Goal: Task Accomplishment & Management: Manage account settings

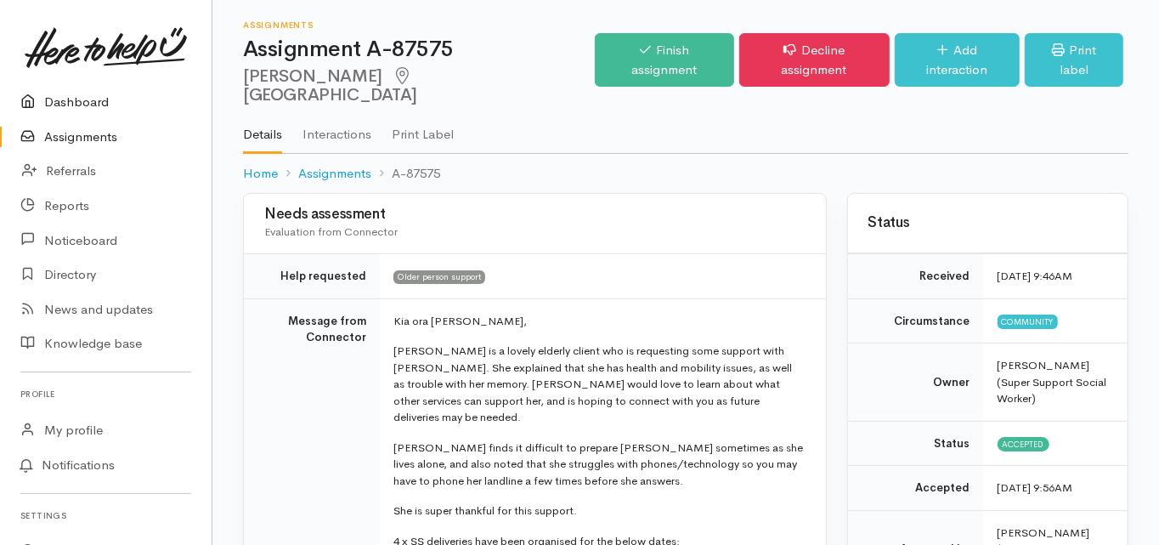
click at [87, 98] on link "Dashboard" at bounding box center [106, 102] width 212 height 35
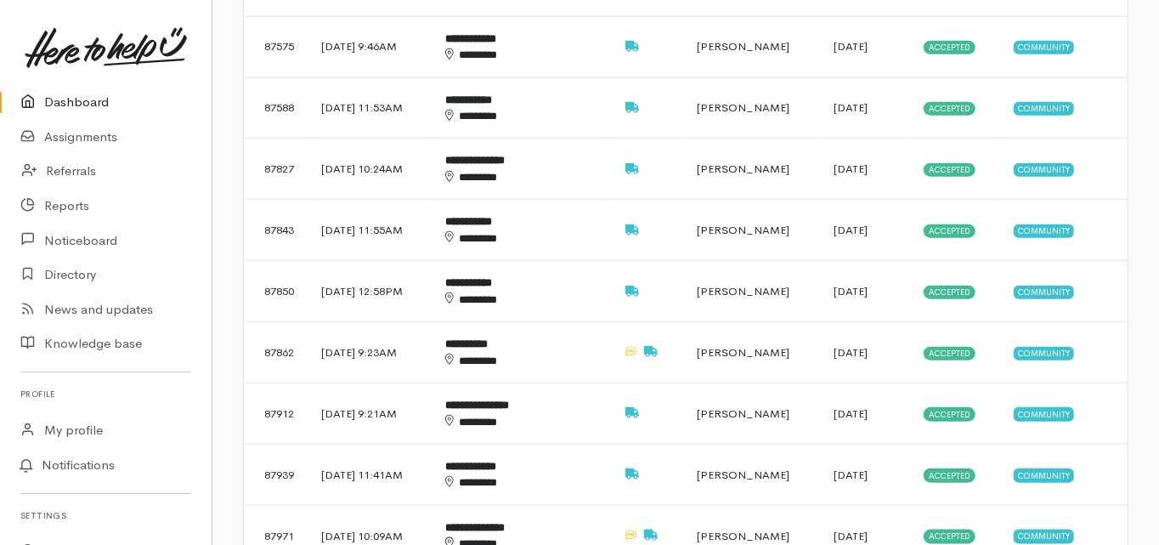
scroll to position [1292, 0]
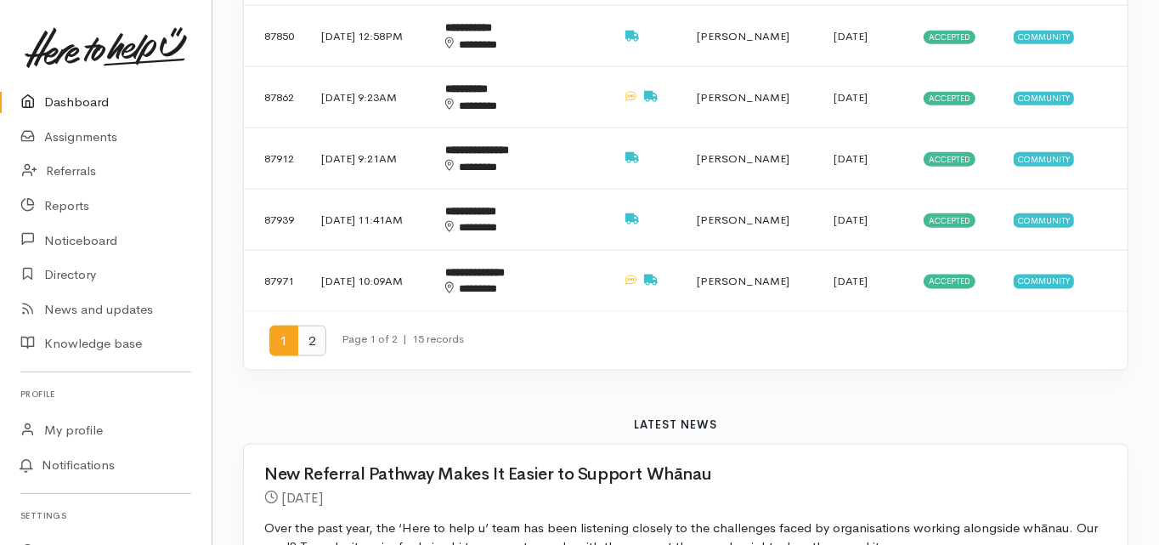
click at [310, 326] on span "2" at bounding box center [312, 341] width 29 height 31
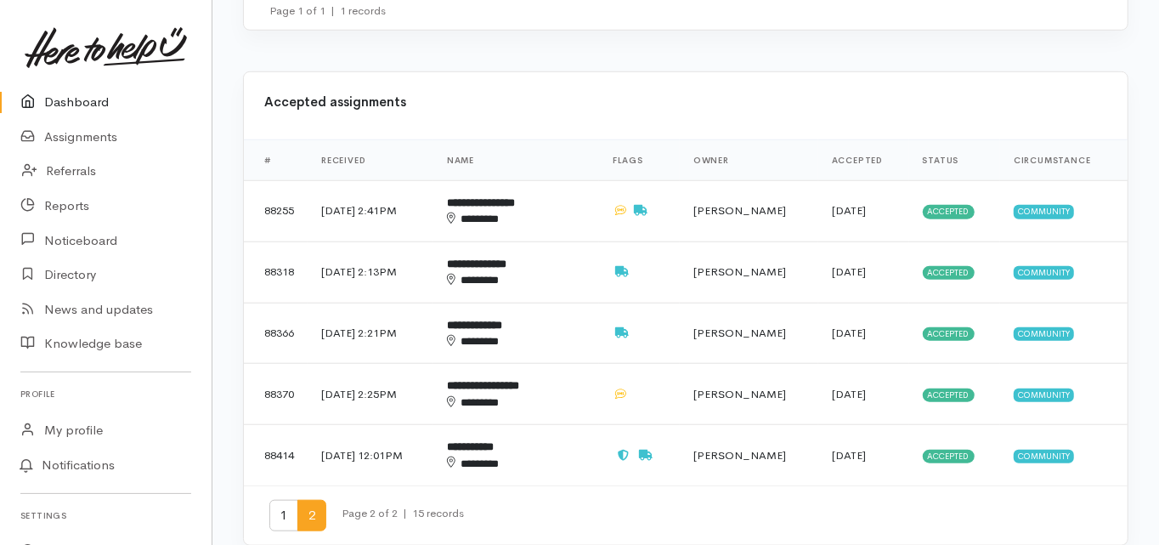
scroll to position [816, 0]
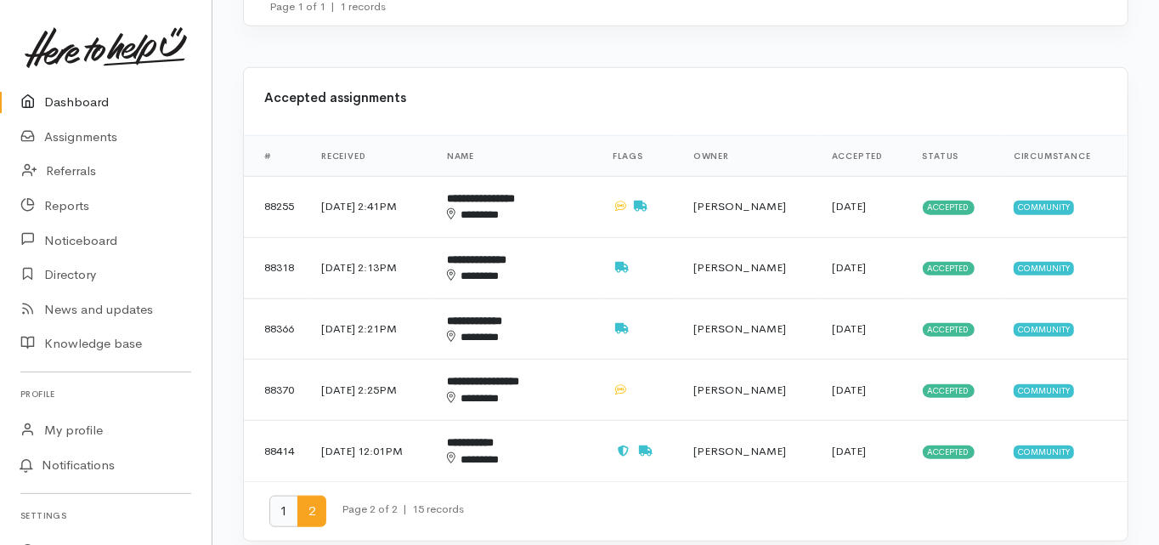
click at [286, 496] on span "1" at bounding box center [283, 511] width 29 height 31
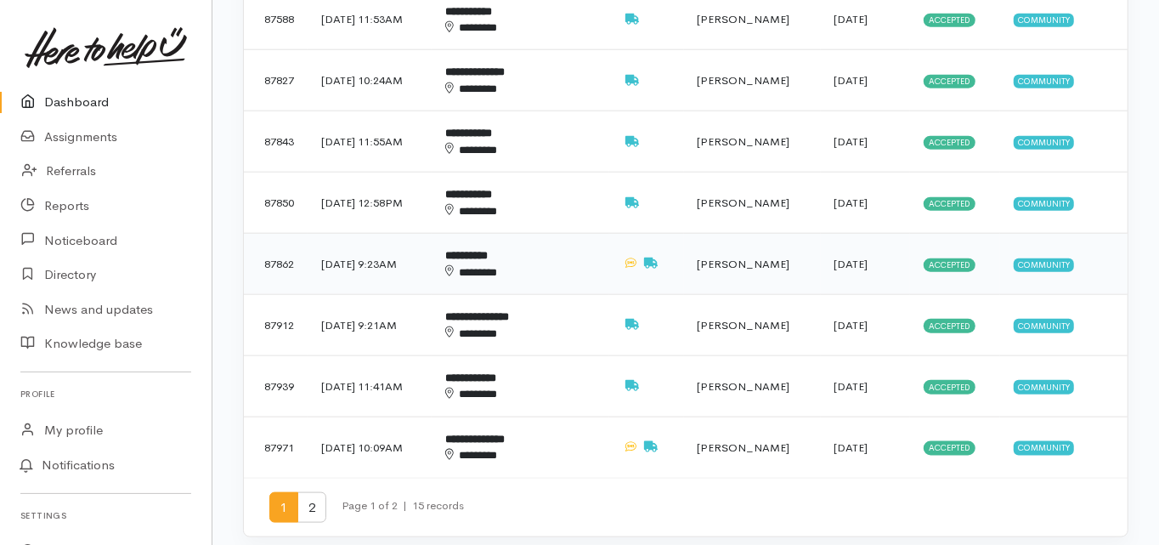
scroll to position [1156, 0]
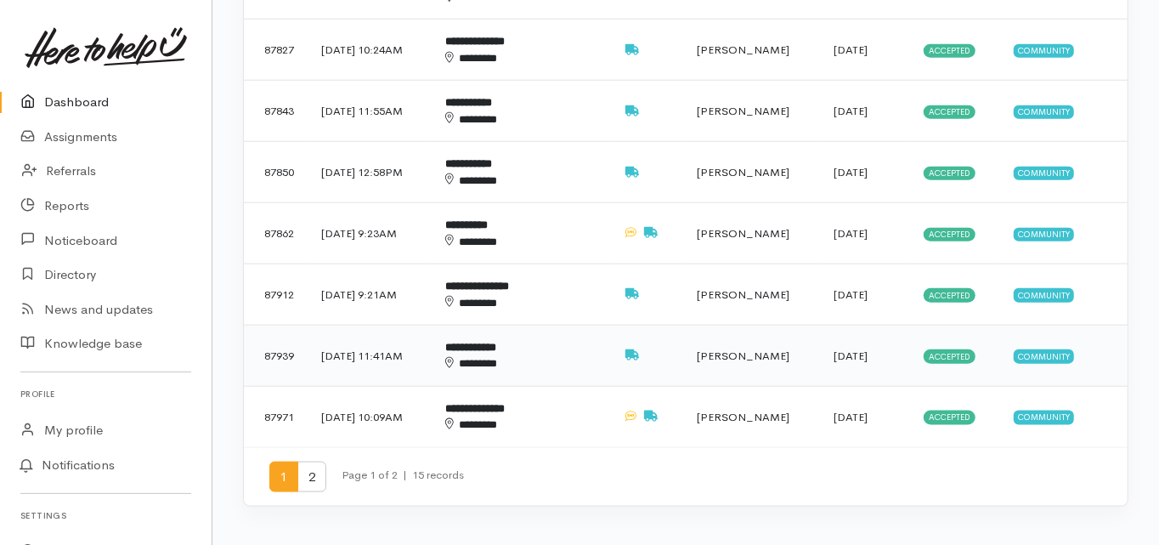
click at [496, 342] on b "**********" at bounding box center [470, 347] width 51 height 11
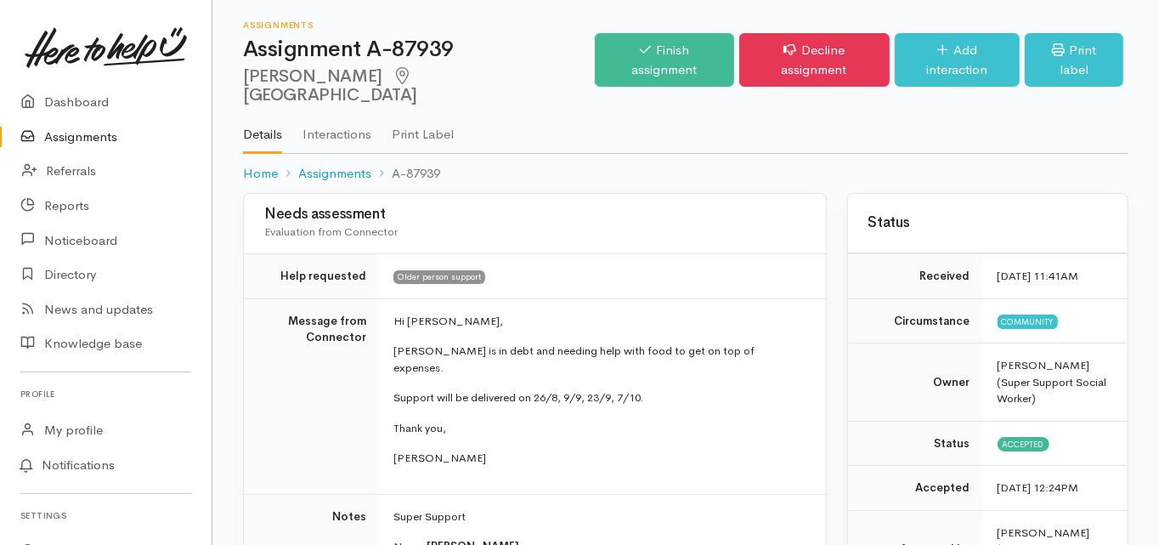
click at [247, 374] on td "Message from Connector" at bounding box center [312, 396] width 136 height 196
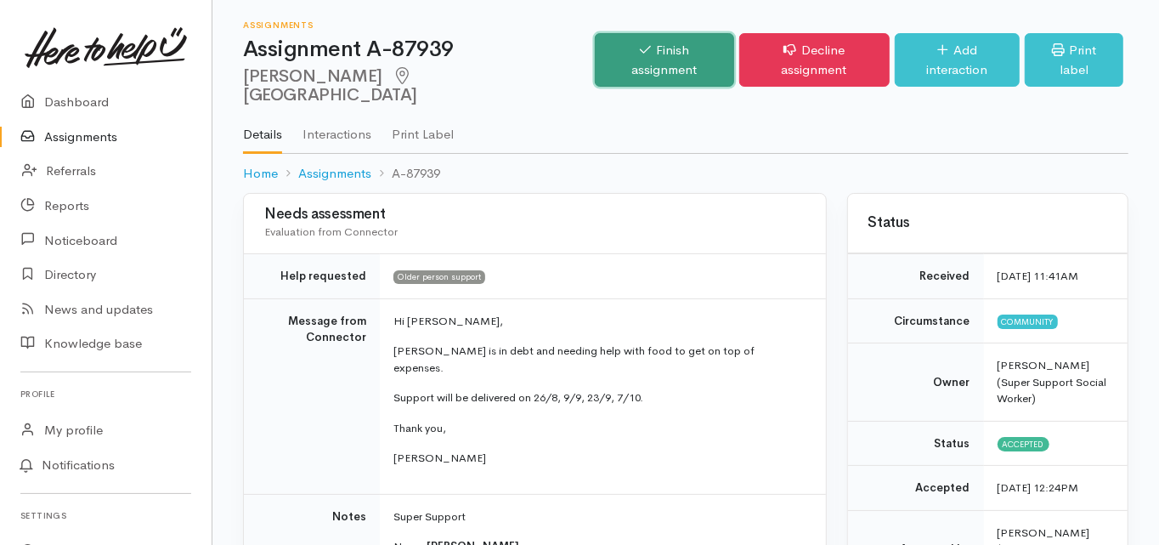
click at [642, 44] on link "Finish assignment" at bounding box center [664, 60] width 139 height 54
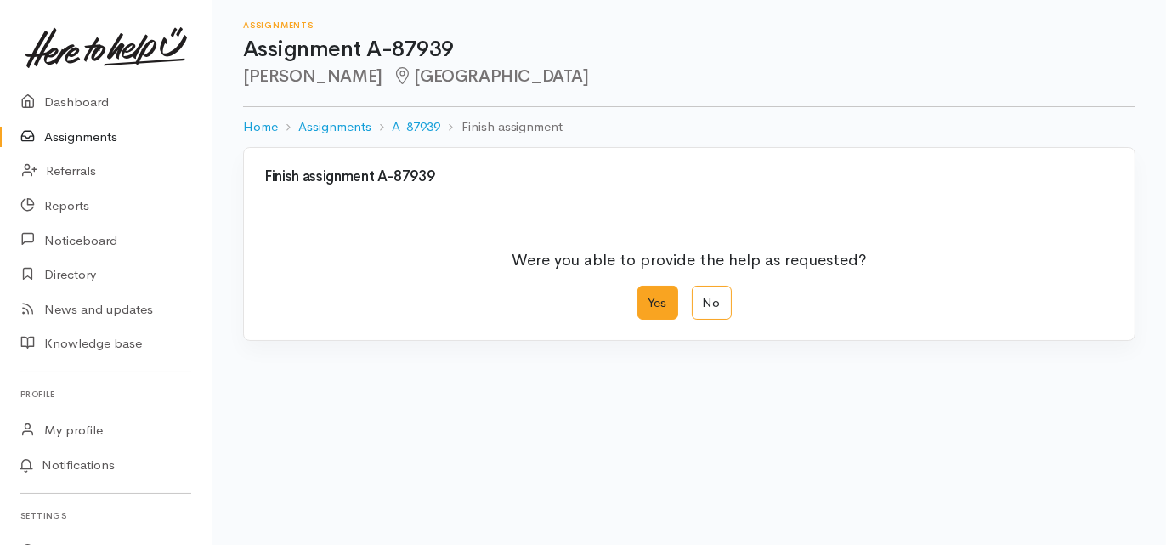
click at [655, 298] on label "Yes" at bounding box center [658, 303] width 41 height 35
click at [649, 297] on input "Yes" at bounding box center [643, 291] width 11 height 11
radio input "true"
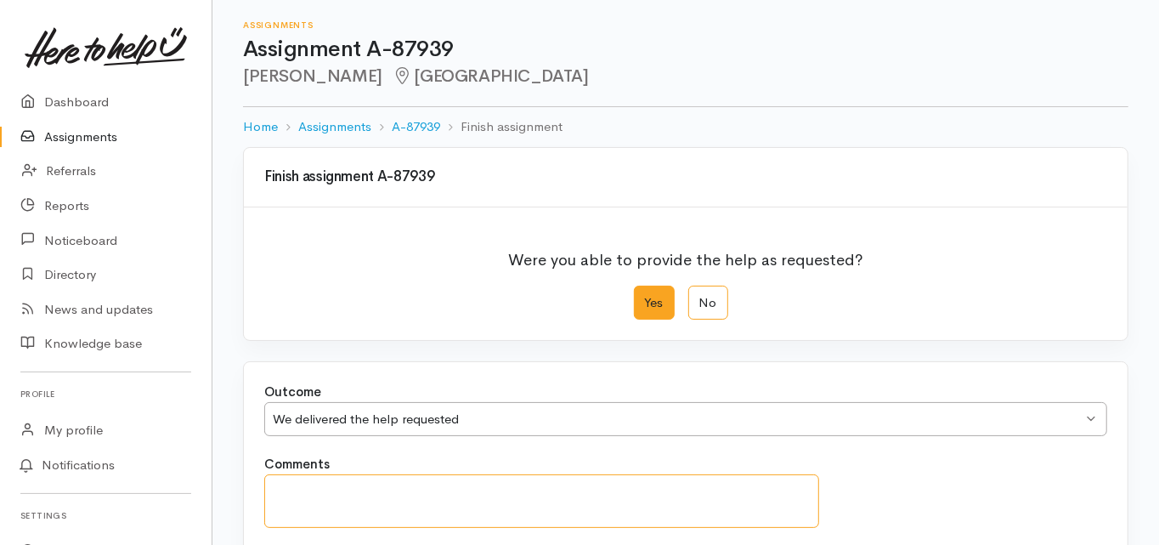
click at [278, 485] on textarea "Comments" at bounding box center [541, 501] width 555 height 54
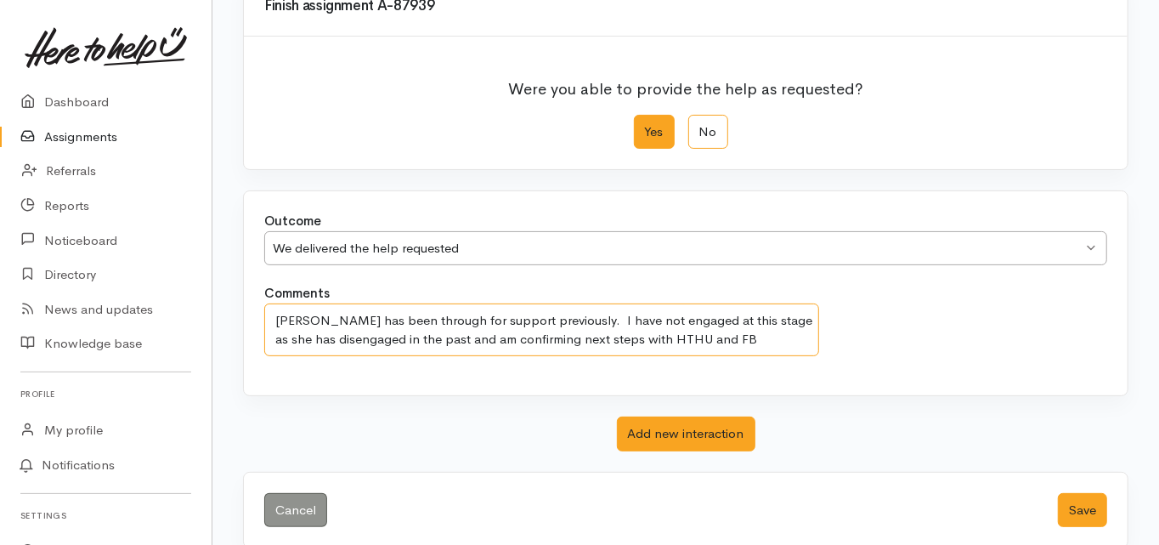
scroll to position [190, 0]
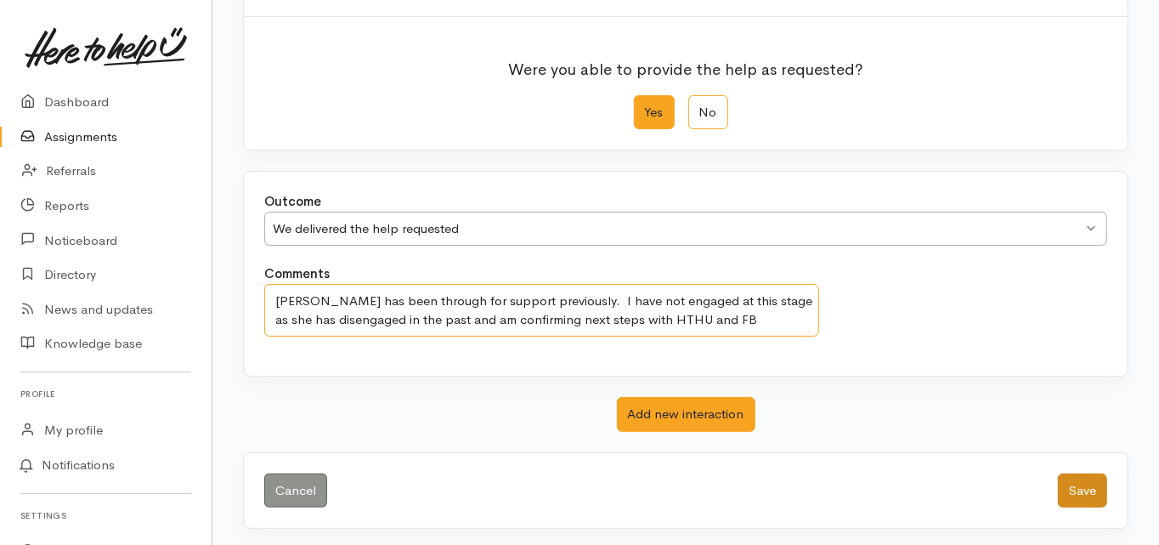
type textarea "Barbara has been through for support previously. I have not engaged at this sta…"
click at [1087, 485] on button "Save" at bounding box center [1082, 490] width 49 height 35
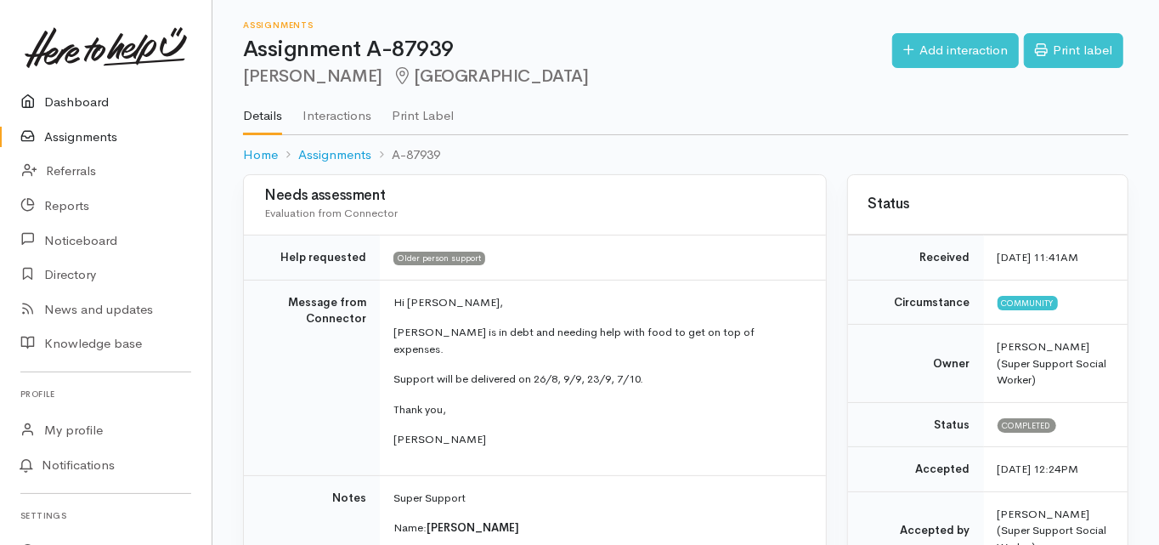
click at [74, 96] on link "Dashboard" at bounding box center [106, 102] width 212 height 35
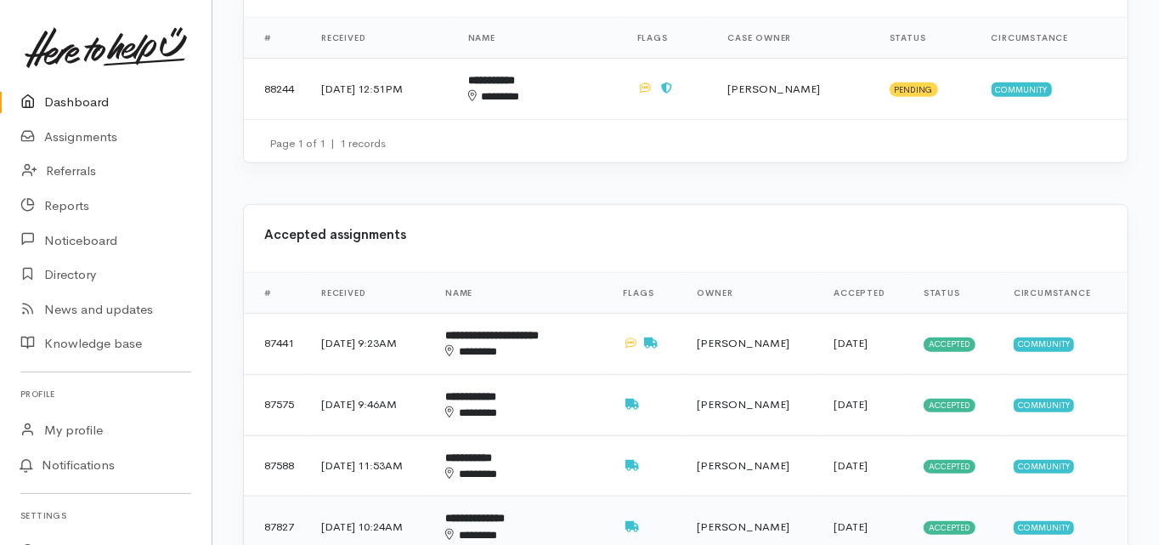
scroll to position [680, 0]
click at [516, 404] on div "********" at bounding box center [509, 412] width 128 height 16
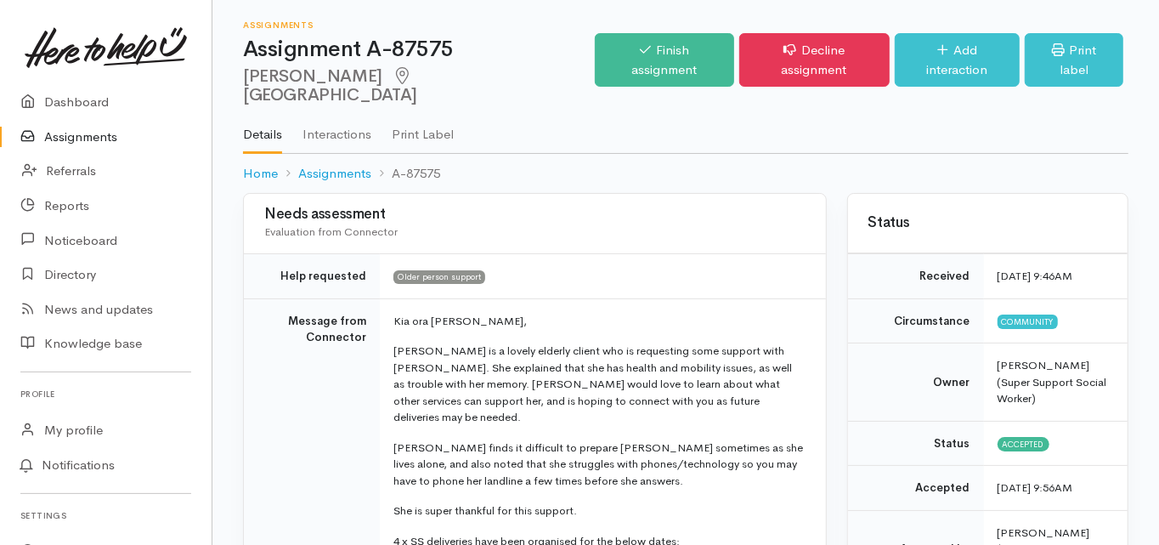
click at [81, 100] on link "Dashboard" at bounding box center [106, 102] width 212 height 35
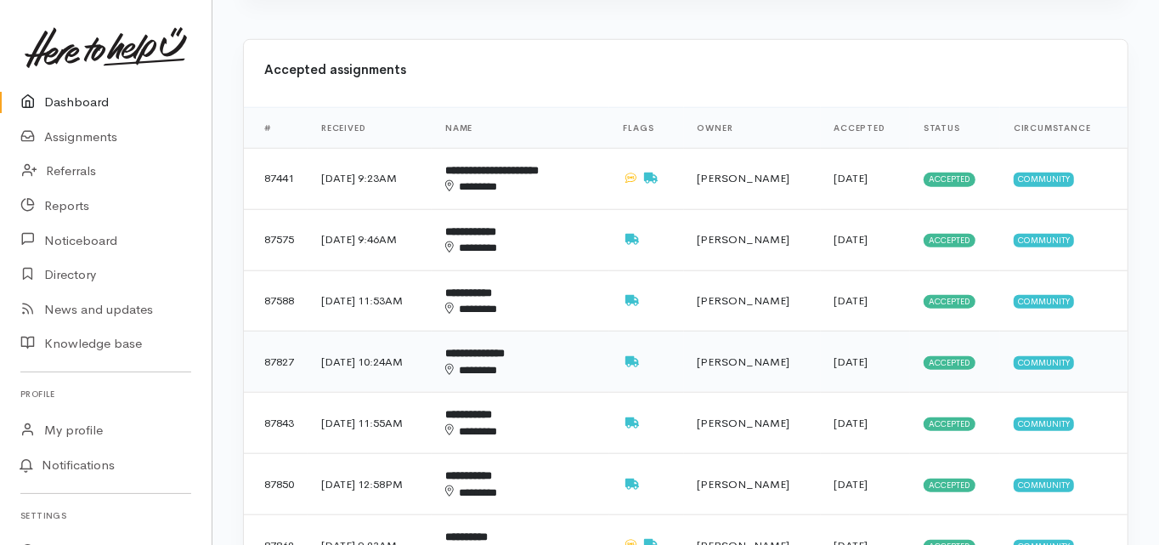
scroll to position [884, 0]
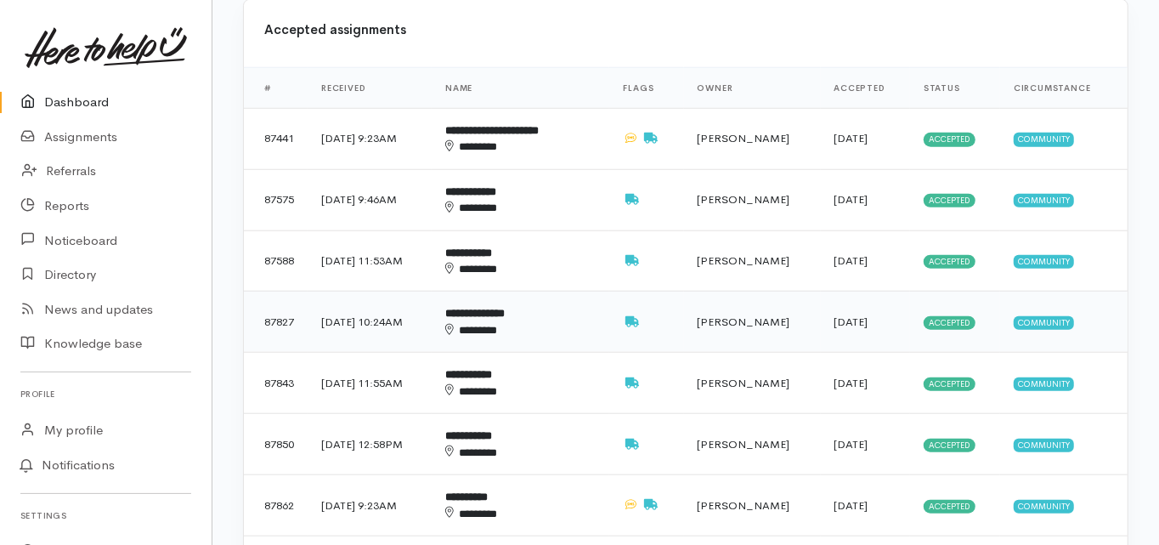
click at [505, 308] on b "**********" at bounding box center [475, 313] width 60 height 11
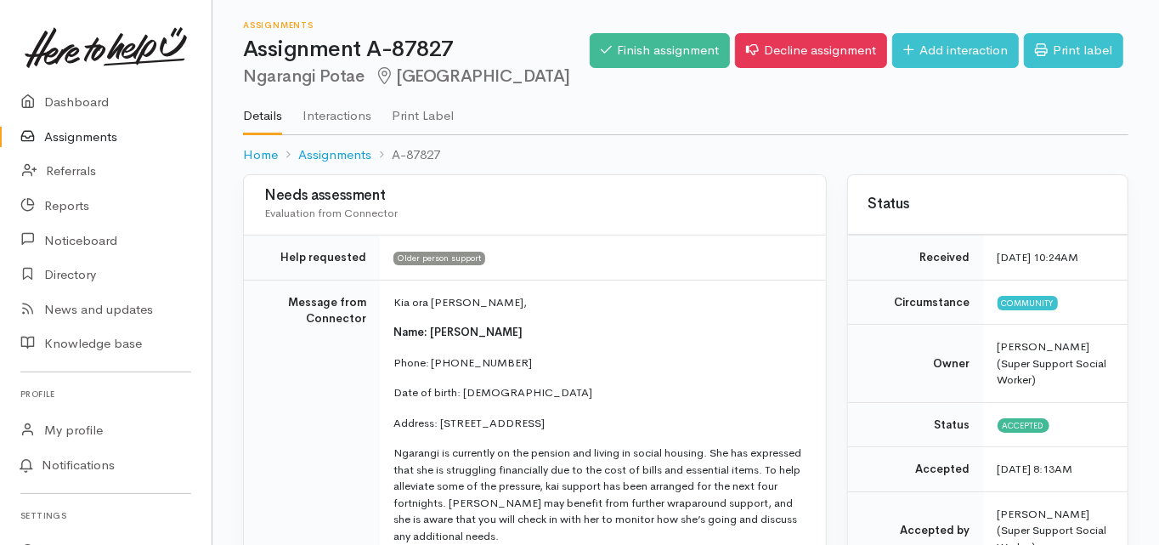
drag, startPoint x: 431, startPoint y: 330, endPoint x: 516, endPoint y: 330, distance: 85.0
click at [516, 330] on p "Name: Ngarangi Potae" at bounding box center [600, 332] width 412 height 17
copy span "Ngarangi Potae"
click at [281, 388] on td "Message from Connector" at bounding box center [312, 531] width 136 height 503
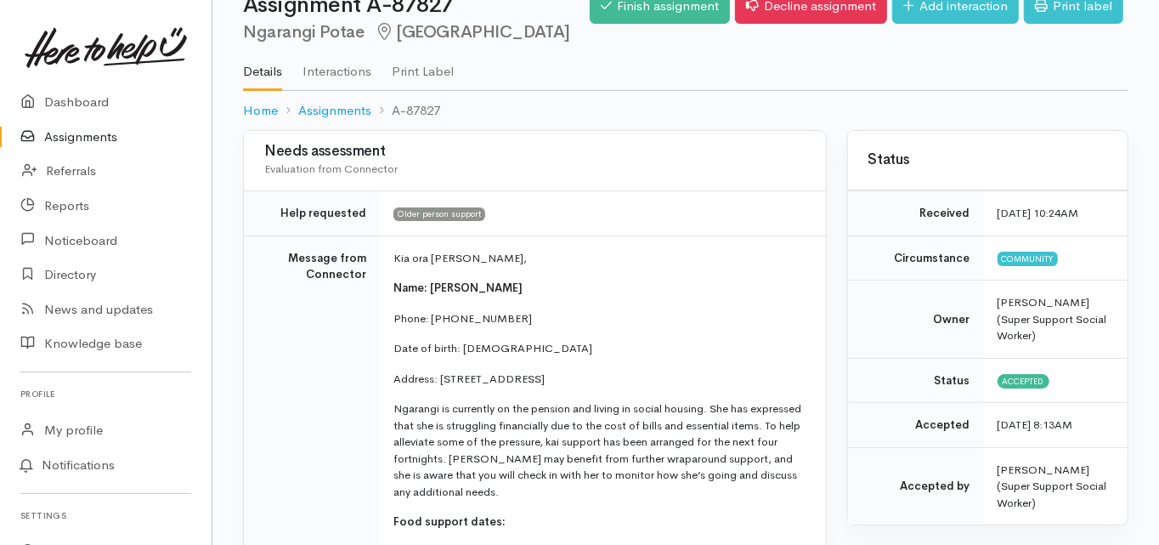
scroll to position [68, 0]
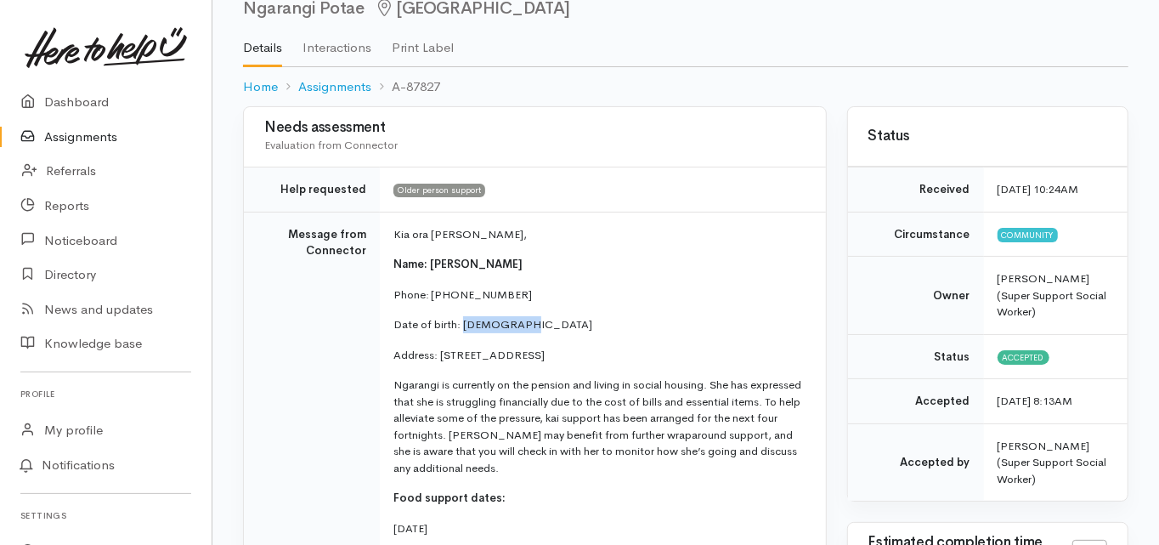
drag, startPoint x: 495, startPoint y: 326, endPoint x: 463, endPoint y: 330, distance: 31.7
click at [463, 330] on p "Date of birth: 07/06/1959" at bounding box center [600, 324] width 412 height 17
copy p "07/06/1959"
drag, startPoint x: 495, startPoint y: 291, endPoint x: 430, endPoint y: 296, distance: 64.8
click at [430, 296] on p "Phone: [PHONE_NUMBER]" at bounding box center [600, 294] width 412 height 17
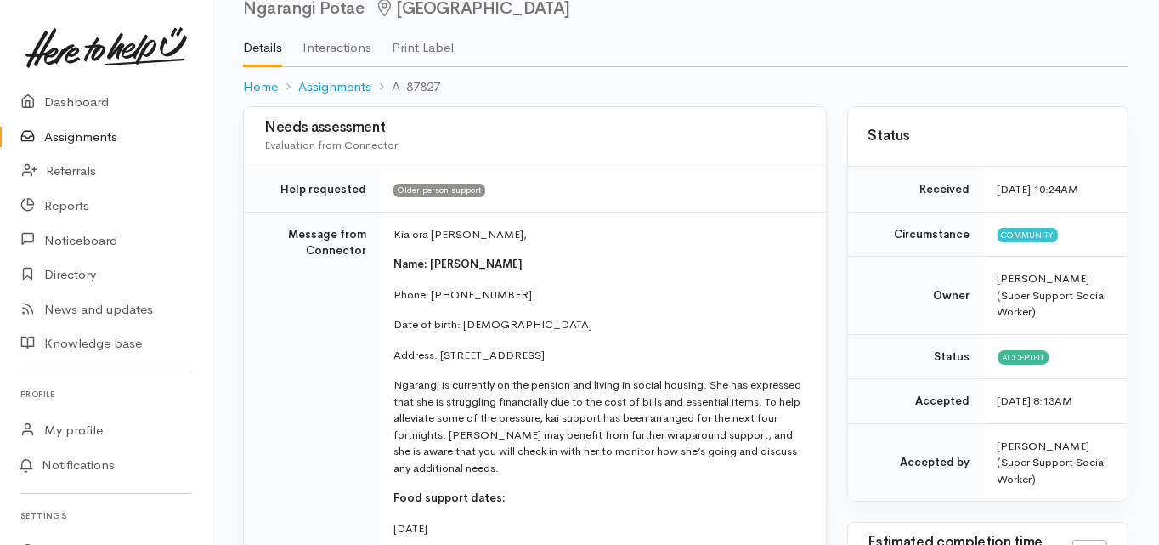
click at [501, 293] on p "Phone: [PHONE_NUMBER]" at bounding box center [600, 294] width 412 height 17
drag, startPoint x: 500, startPoint y: 293, endPoint x: 429, endPoint y: 300, distance: 70.9
click at [429, 300] on p "Phone: [PHONE_NUMBER]" at bounding box center [600, 294] width 412 height 17
copy p "02102949237"
drag, startPoint x: 439, startPoint y: 353, endPoint x: 554, endPoint y: 351, distance: 114.8
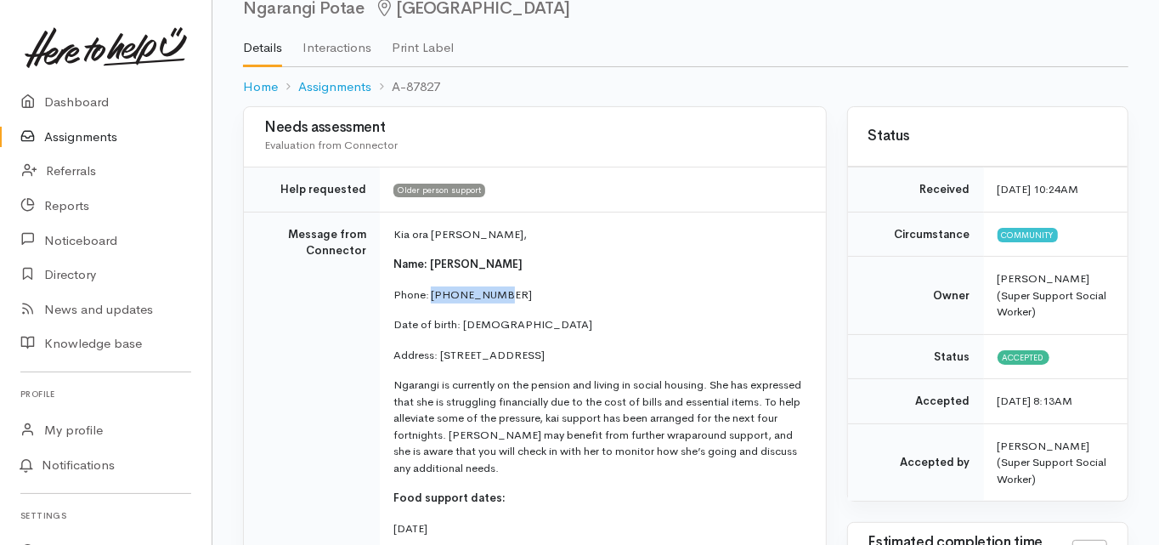
click at [554, 351] on p "Address: [STREET_ADDRESS]" at bounding box center [600, 355] width 412 height 17
copy p "619F Maunganui Road,"
click at [315, 354] on td "Message from Connector" at bounding box center [312, 463] width 136 height 503
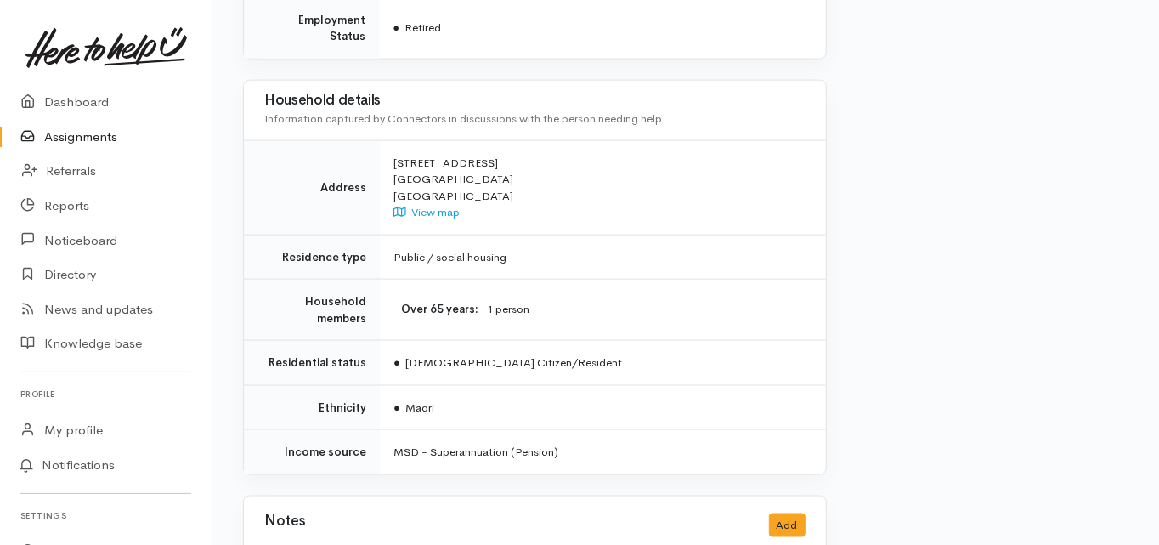
scroll to position [1428, 0]
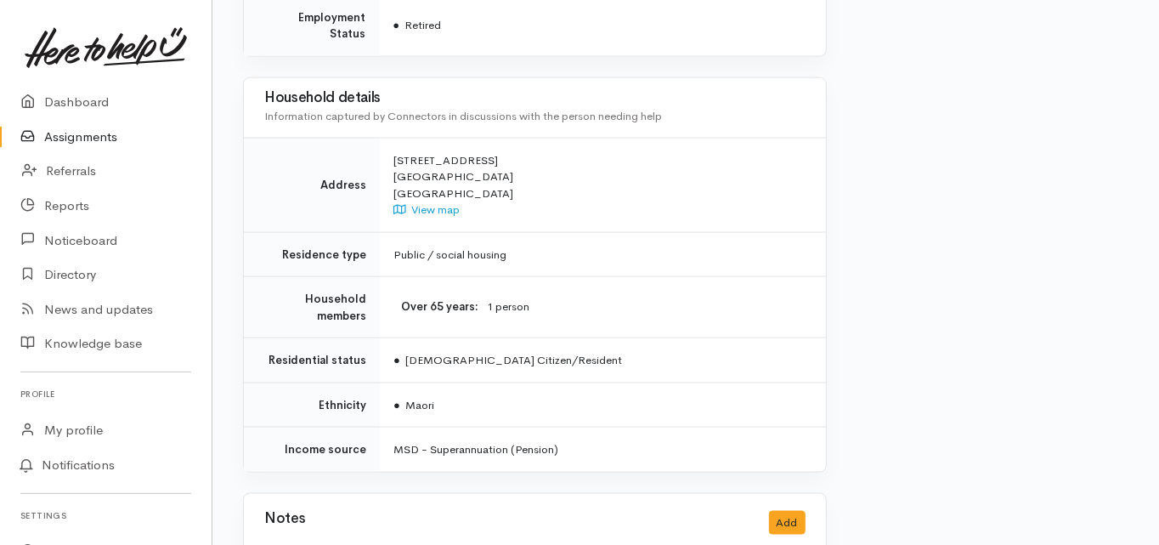
click at [247, 383] on td "Ethnicity" at bounding box center [312, 405] width 136 height 45
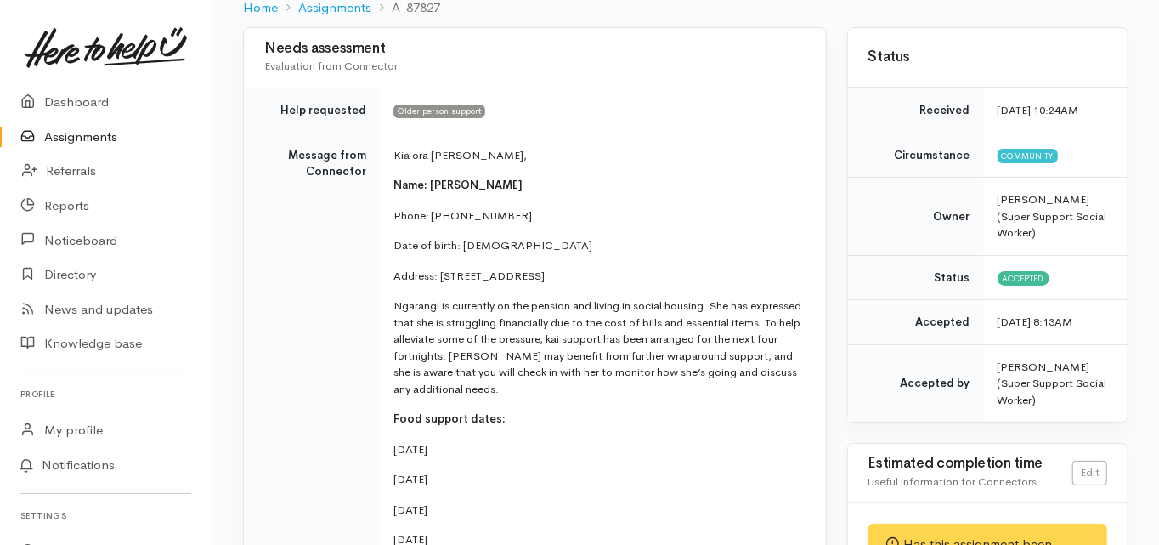
scroll to position [0, 0]
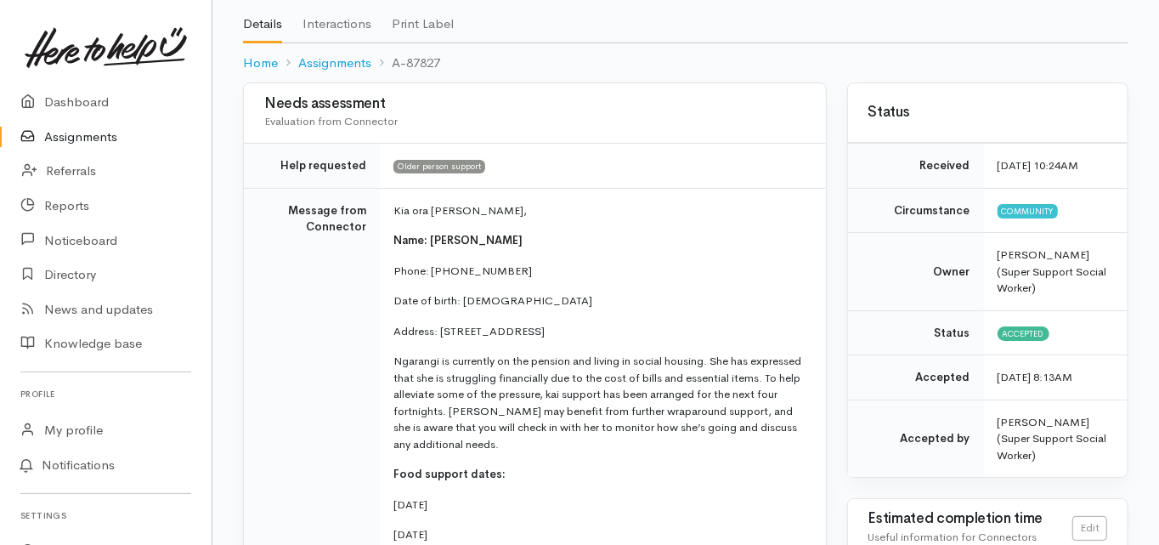
scroll to position [68, 0]
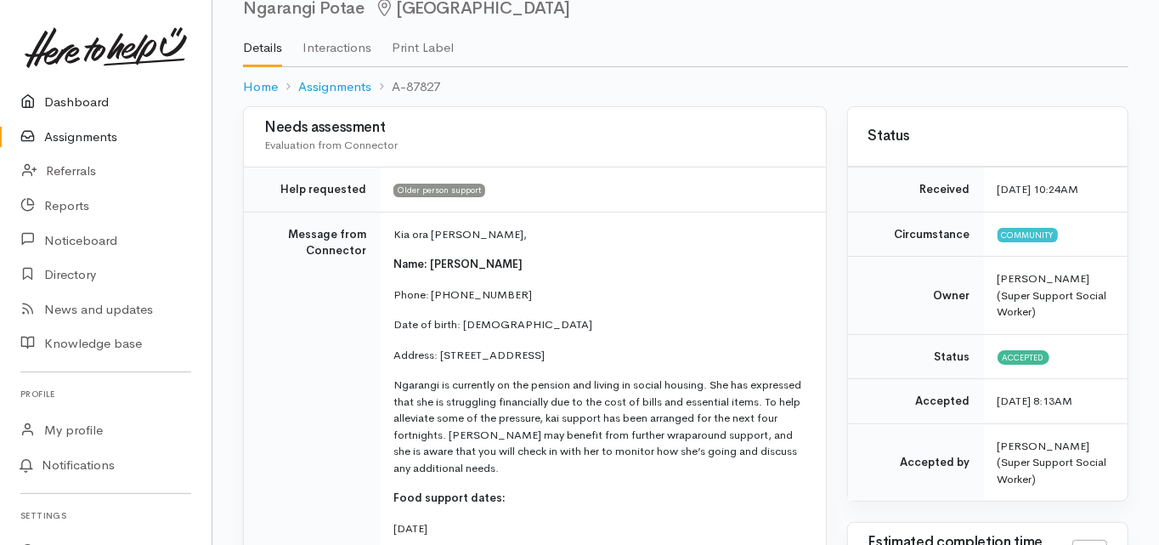
click at [81, 102] on link "Dashboard" at bounding box center [106, 102] width 212 height 35
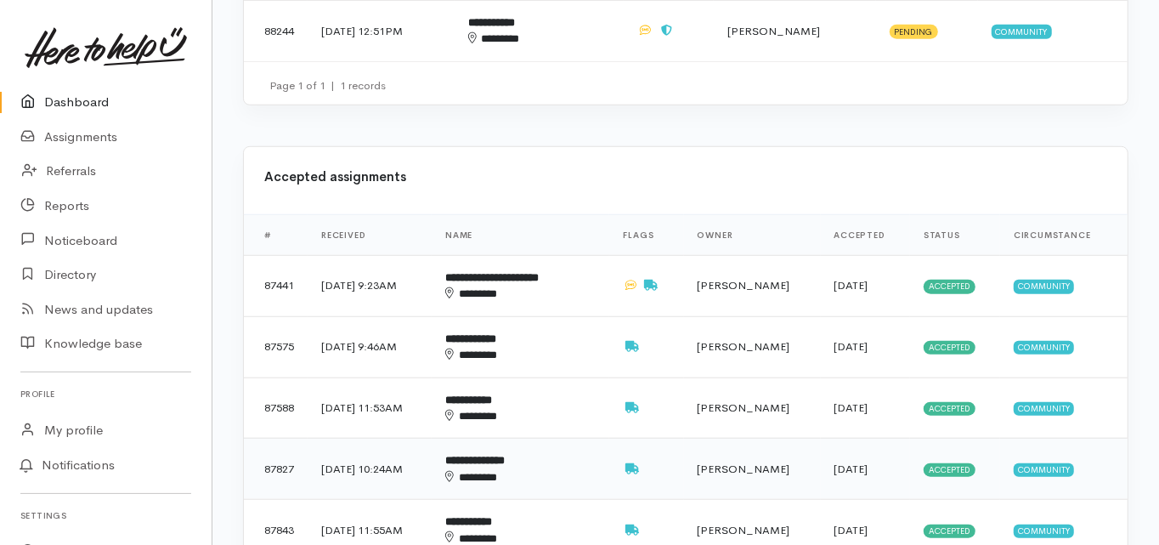
scroll to position [748, 0]
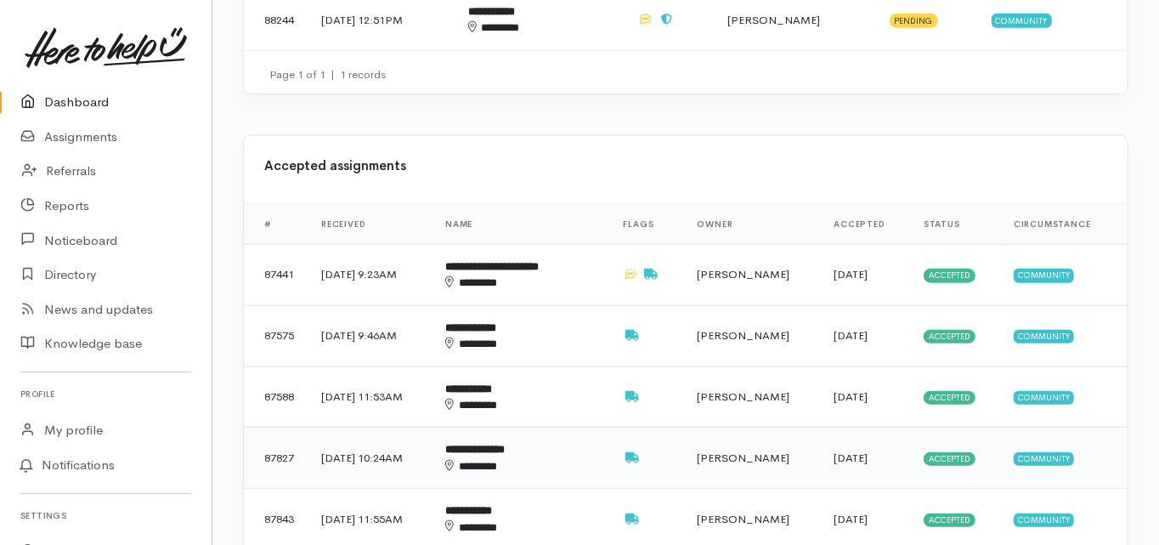
click at [504, 444] on b "**********" at bounding box center [475, 449] width 60 height 11
